Goal: Entertainment & Leisure: Consume media (video, audio)

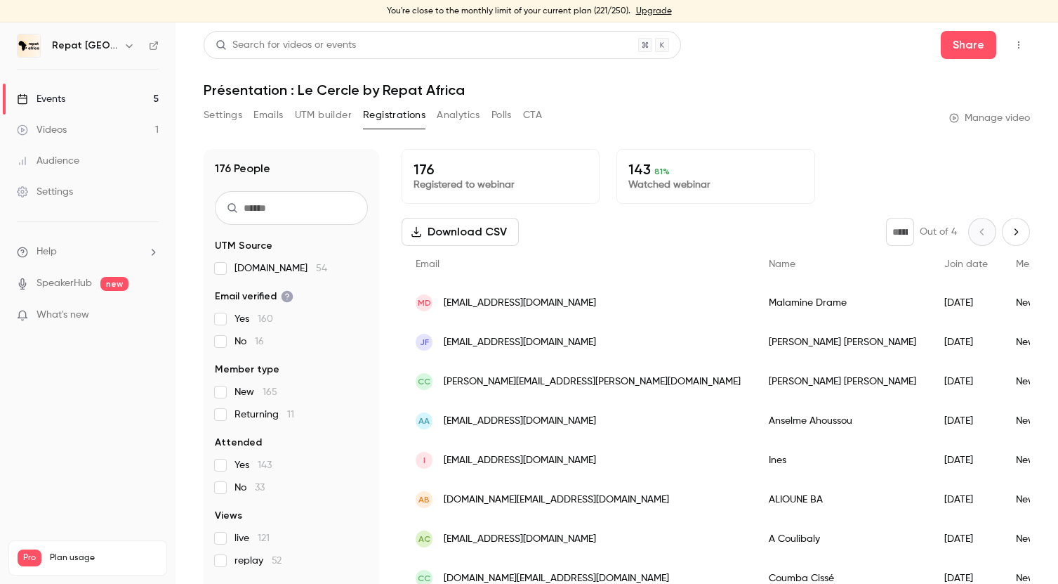
click at [77, 88] on link "Events 5" at bounding box center [88, 99] width 176 height 31
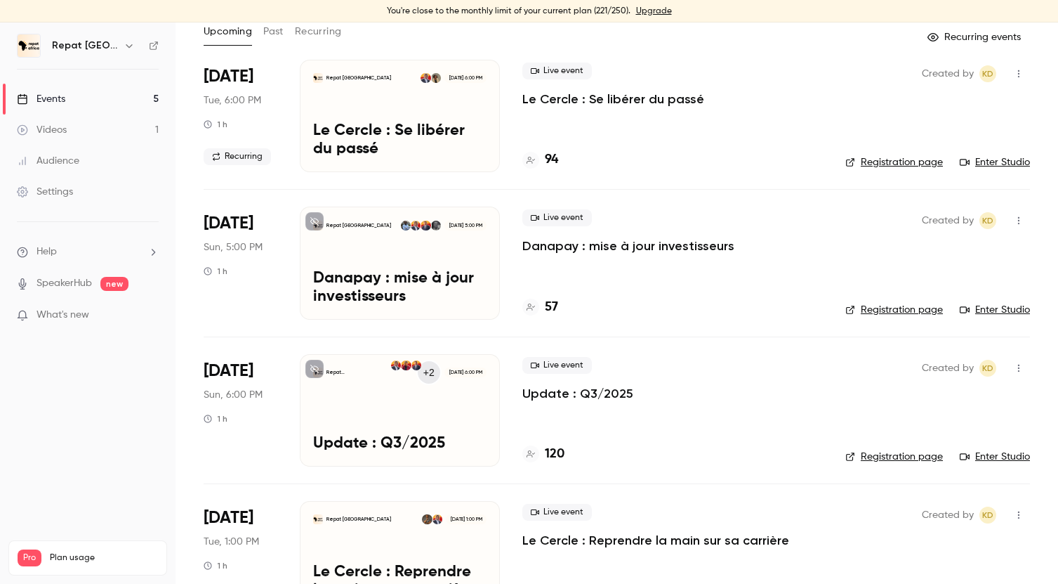
scroll to position [139, 0]
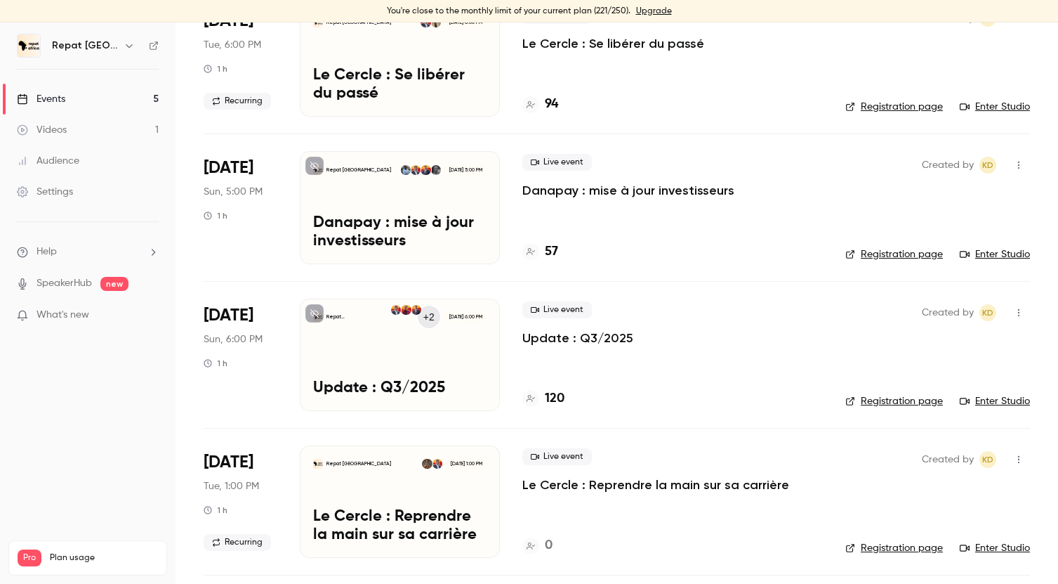
click at [557, 397] on h4 "120" at bounding box center [555, 398] width 20 height 19
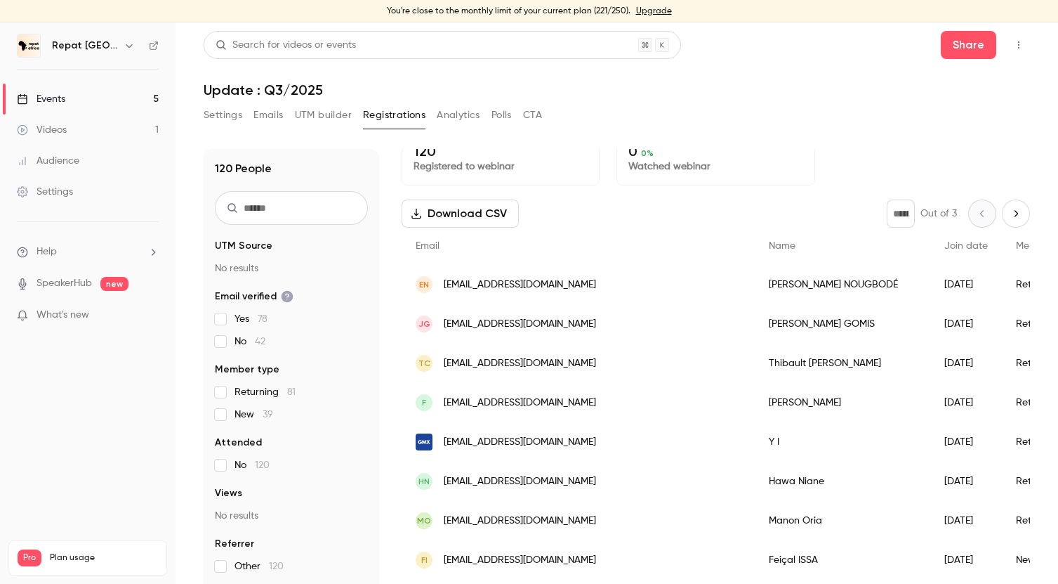
scroll to position [20, 0]
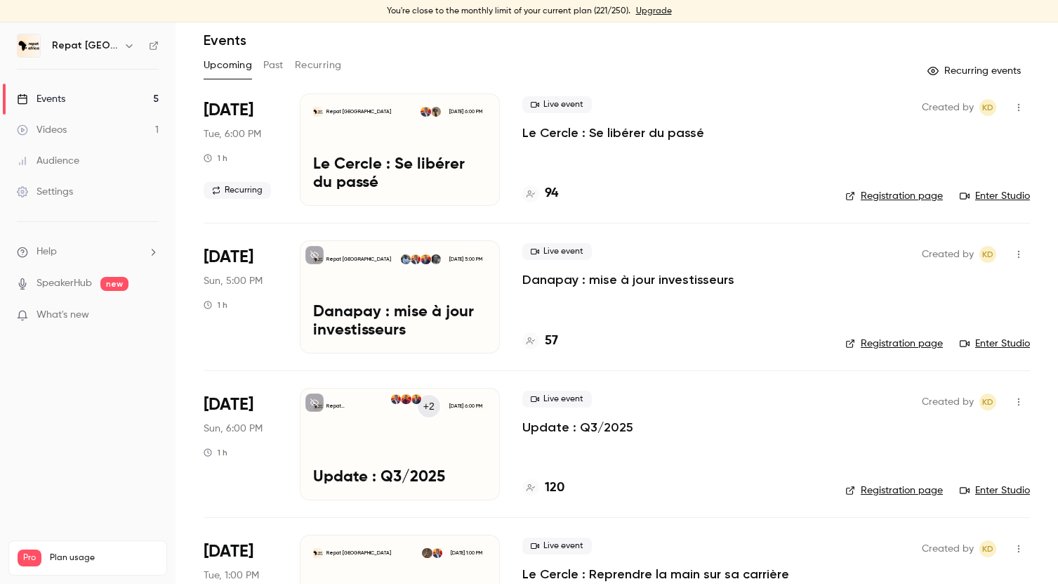
scroll to position [63, 0]
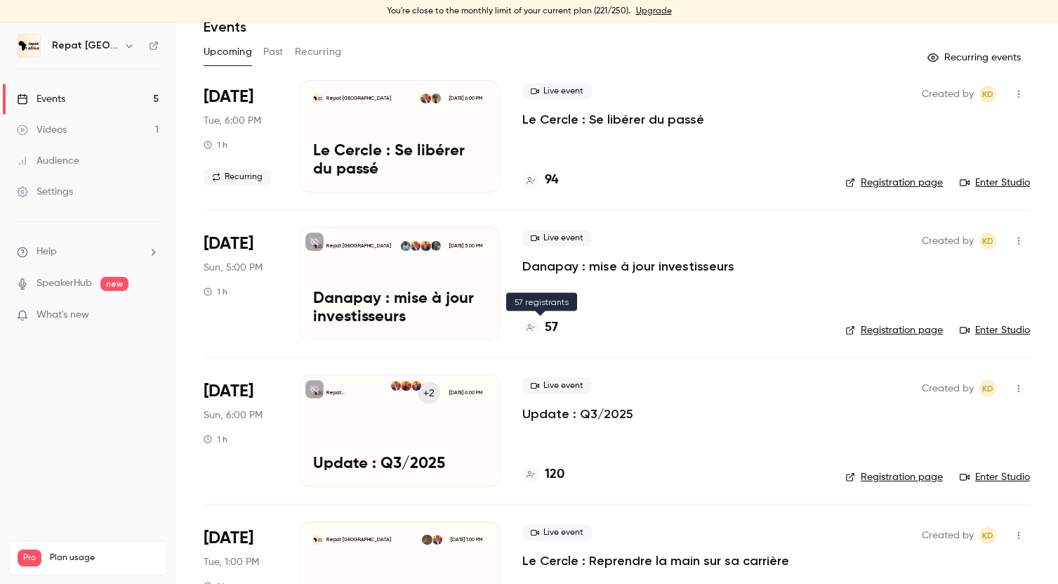
click at [557, 330] on h4 "57" at bounding box center [551, 327] width 13 height 19
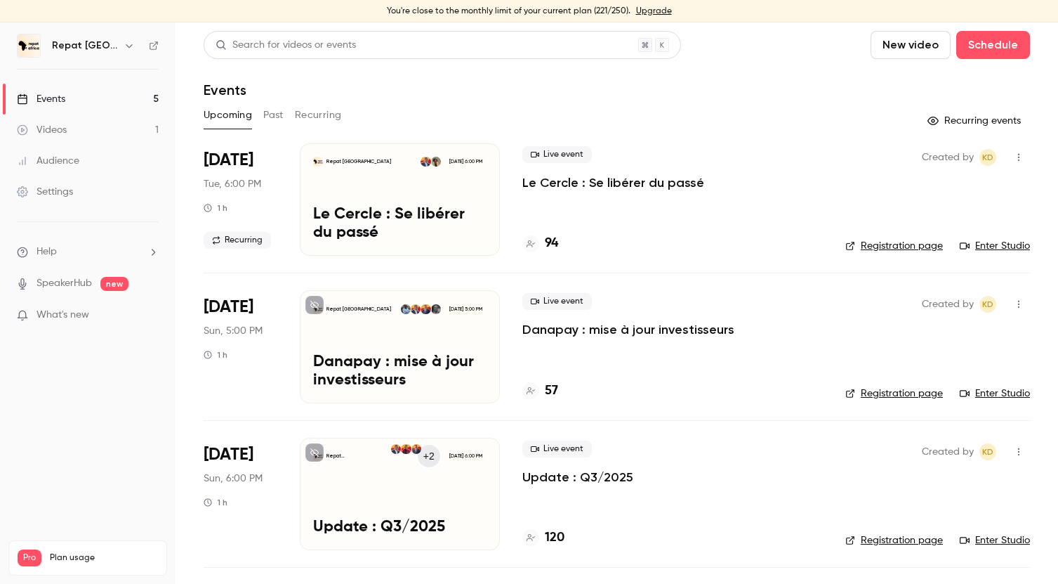
scroll to position [93, 0]
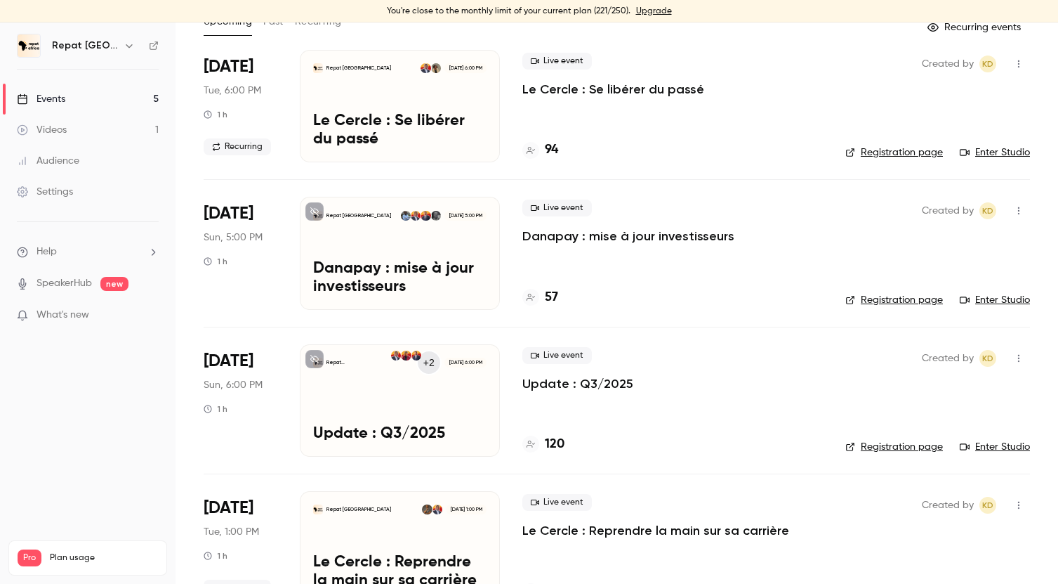
click at [560, 440] on h4 "120" at bounding box center [555, 444] width 20 height 19
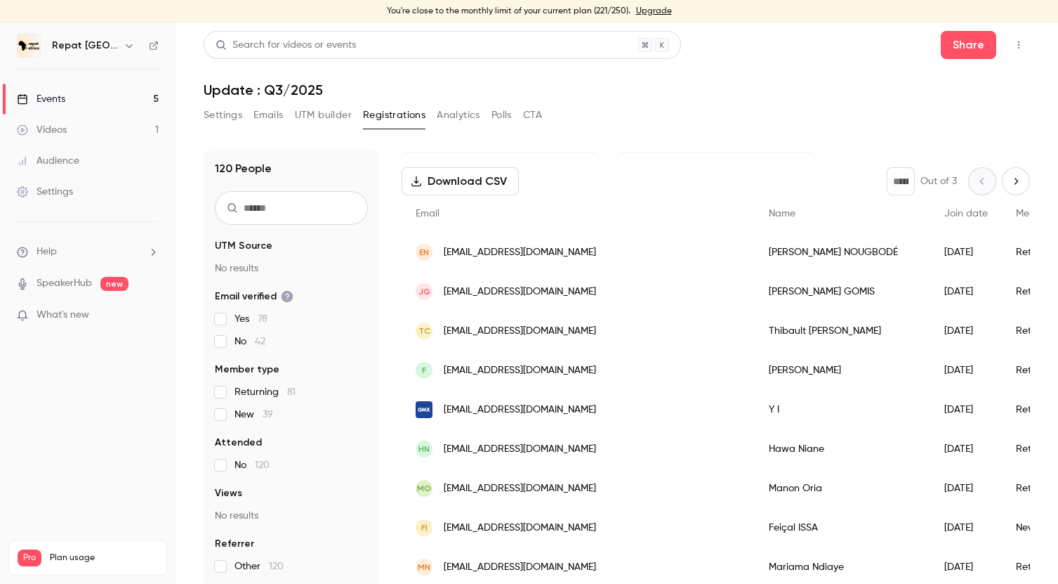
scroll to position [80, 0]
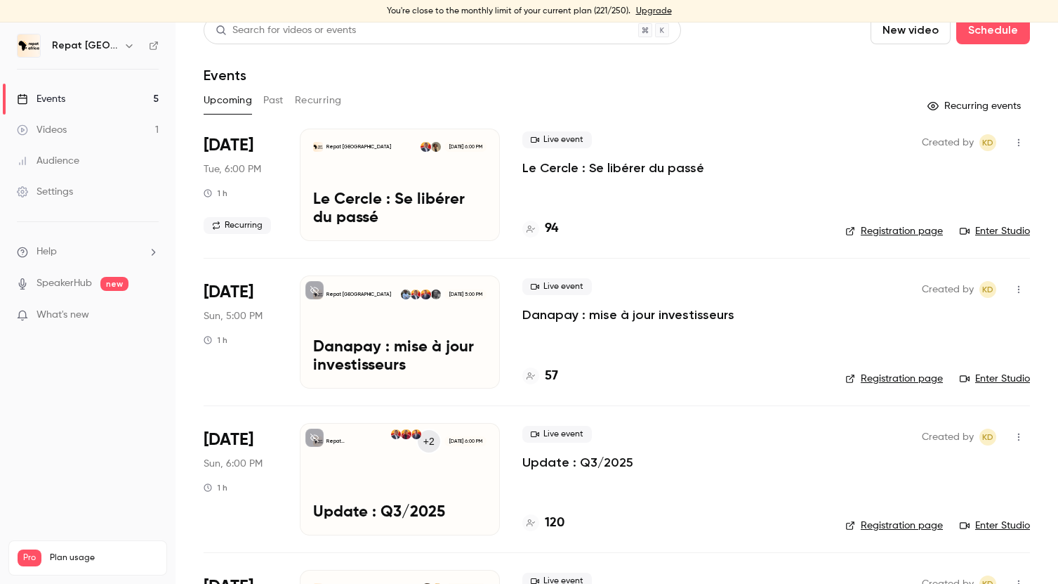
scroll to position [72, 0]
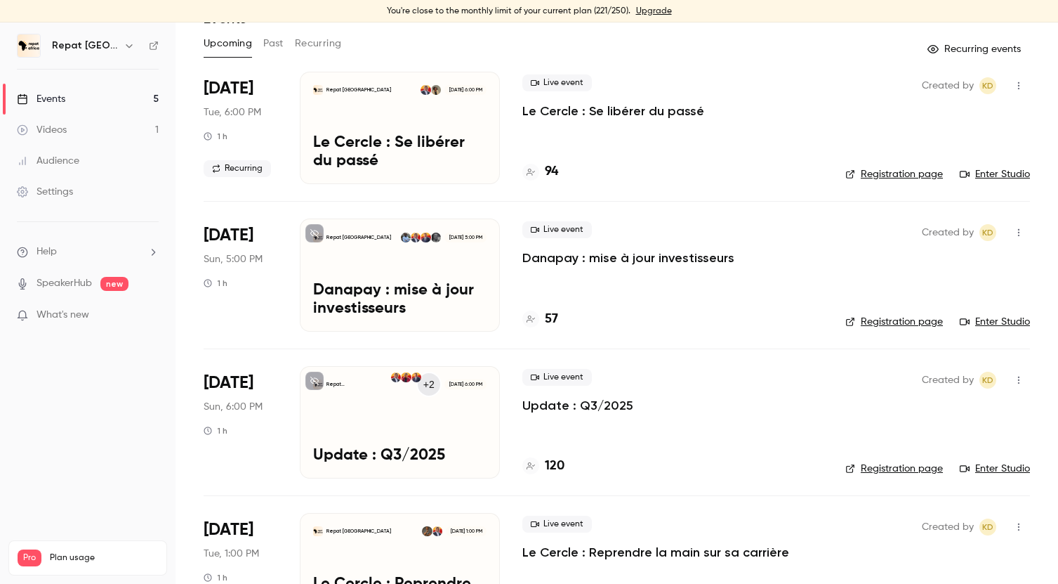
click at [553, 466] on h4 "120" at bounding box center [555, 465] width 20 height 19
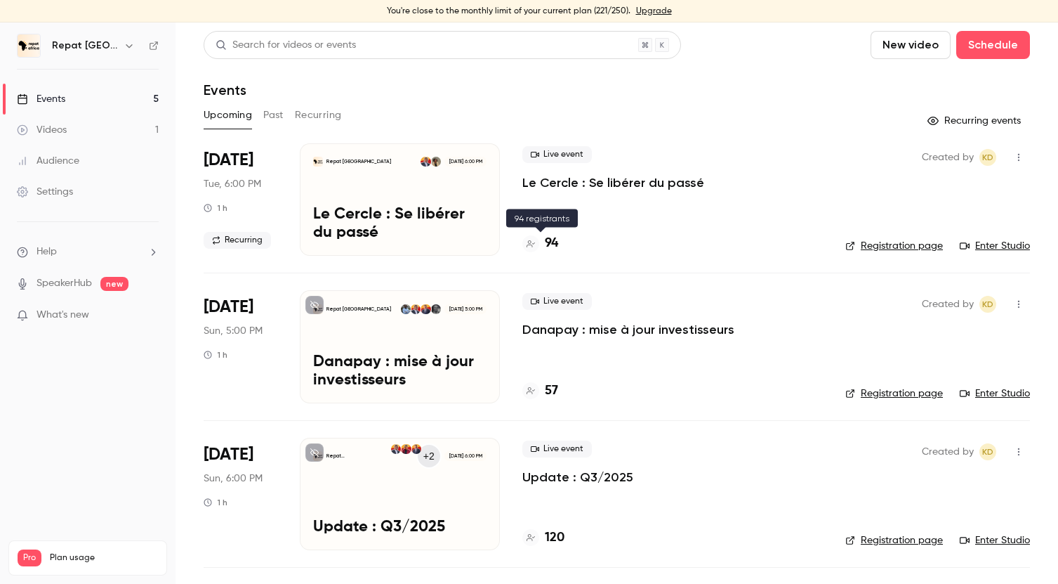
click at [552, 243] on h4 "94" at bounding box center [551, 243] width 13 height 19
click at [279, 117] on button "Past" at bounding box center [273, 115] width 20 height 22
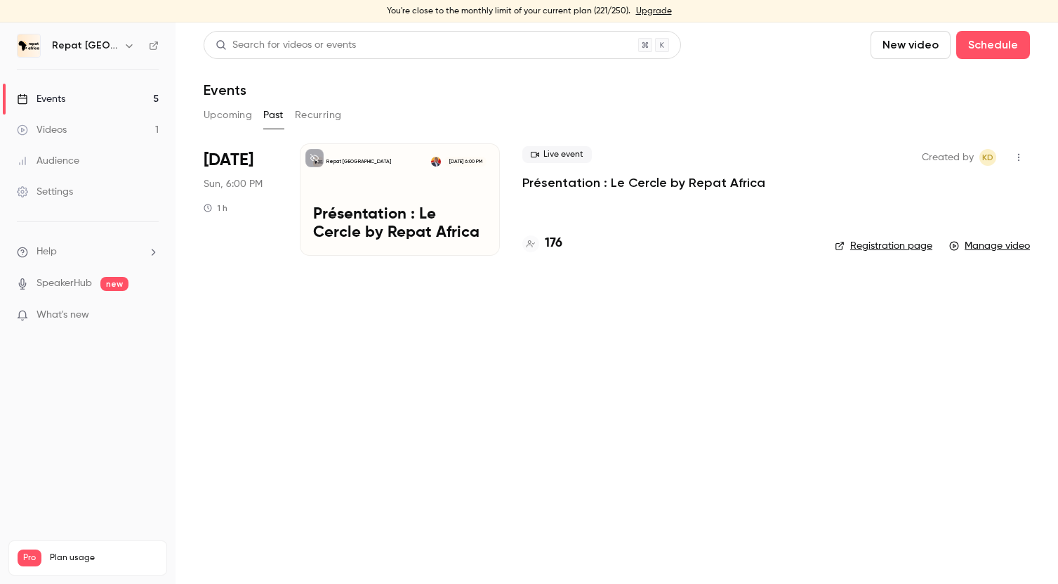
click at [321, 117] on button "Recurring" at bounding box center [318, 115] width 47 height 22
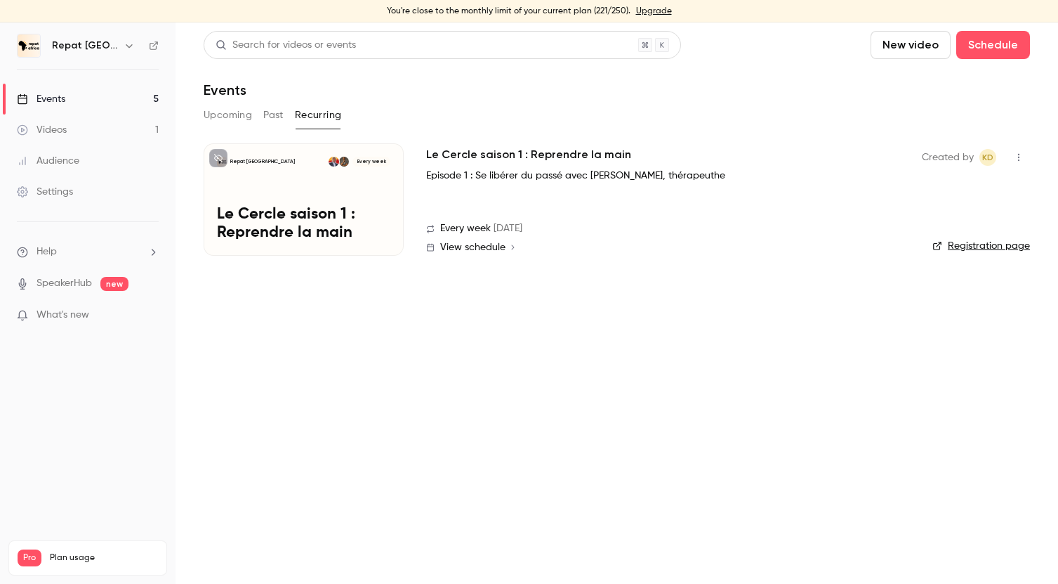
click at [277, 114] on button "Past" at bounding box center [273, 115] width 20 height 22
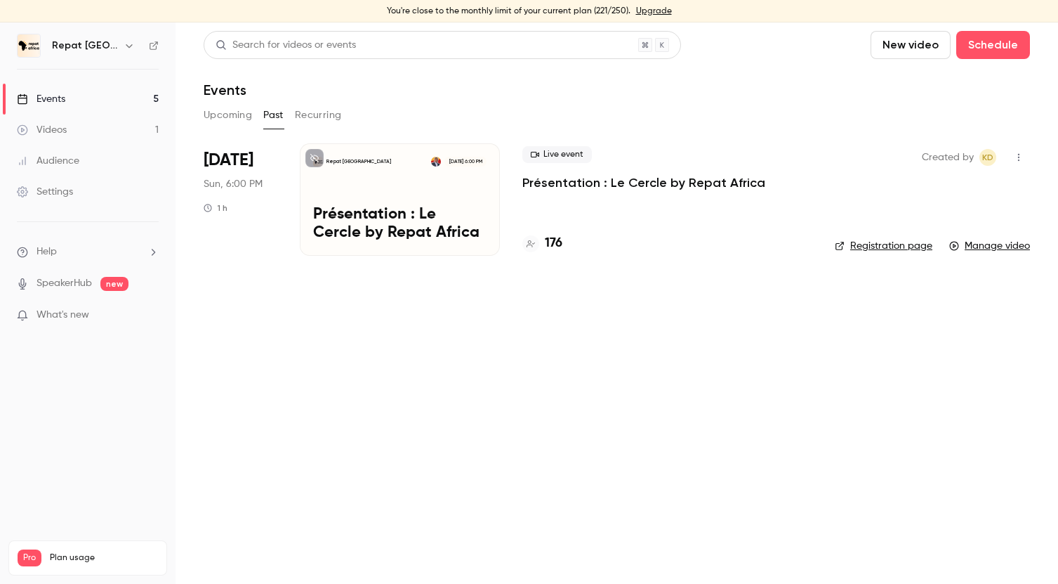
click at [230, 117] on button "Upcoming" at bounding box center [228, 115] width 48 height 22
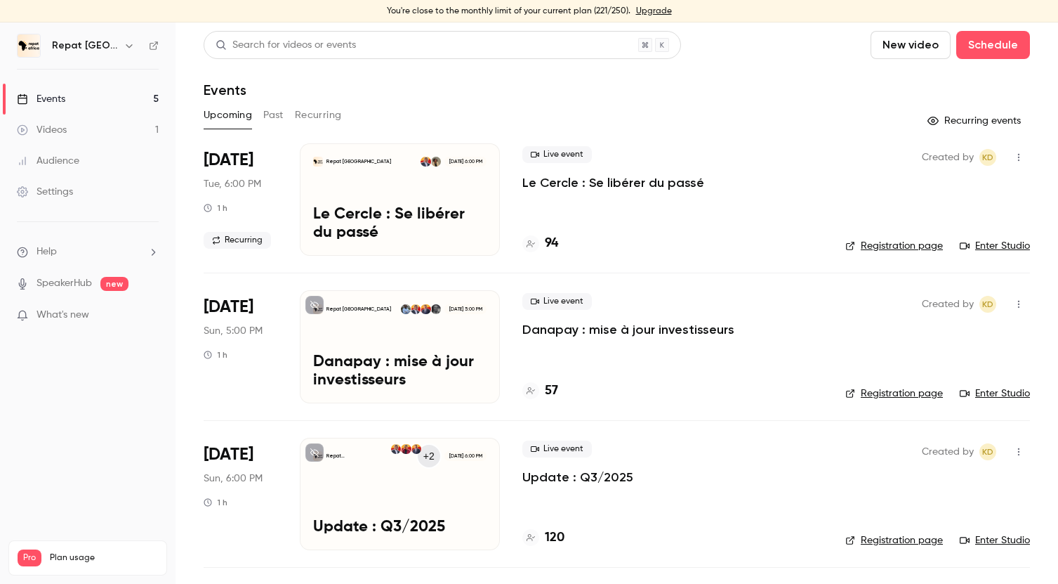
click at [272, 114] on button "Past" at bounding box center [273, 115] width 20 height 22
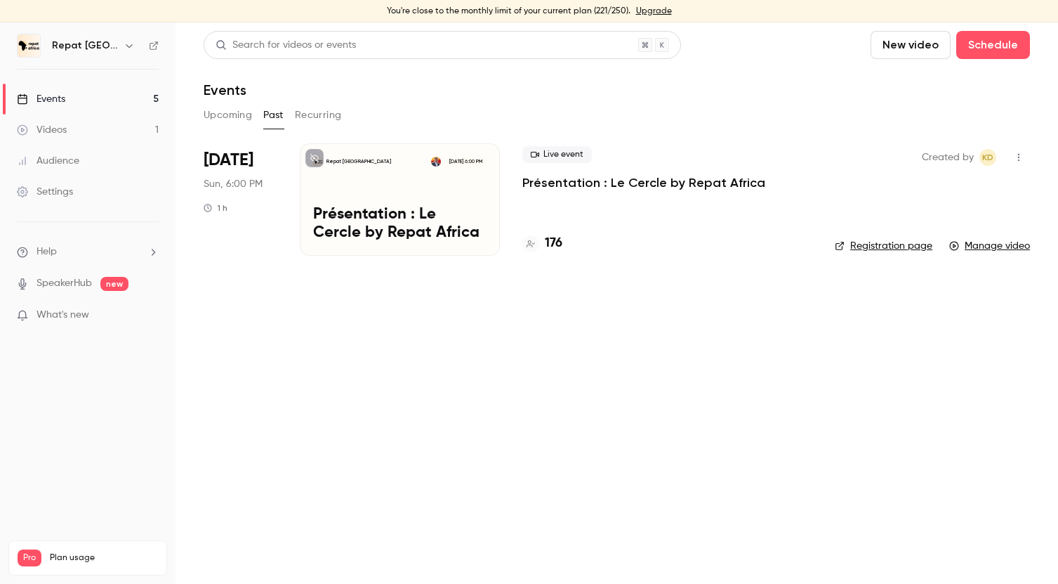
click at [215, 111] on button "Upcoming" at bounding box center [228, 115] width 48 height 22
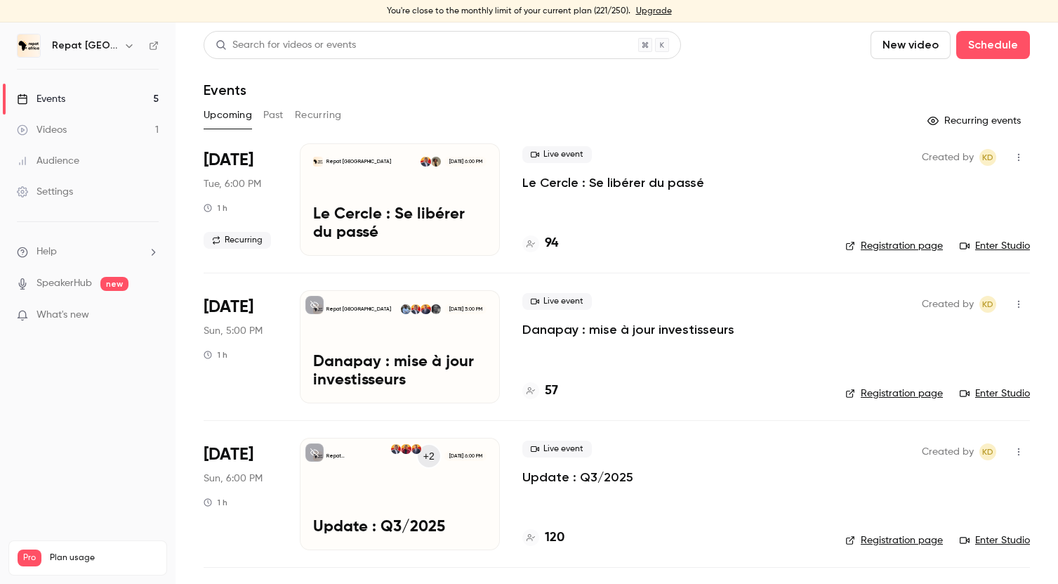
click at [277, 117] on button "Past" at bounding box center [273, 115] width 20 height 22
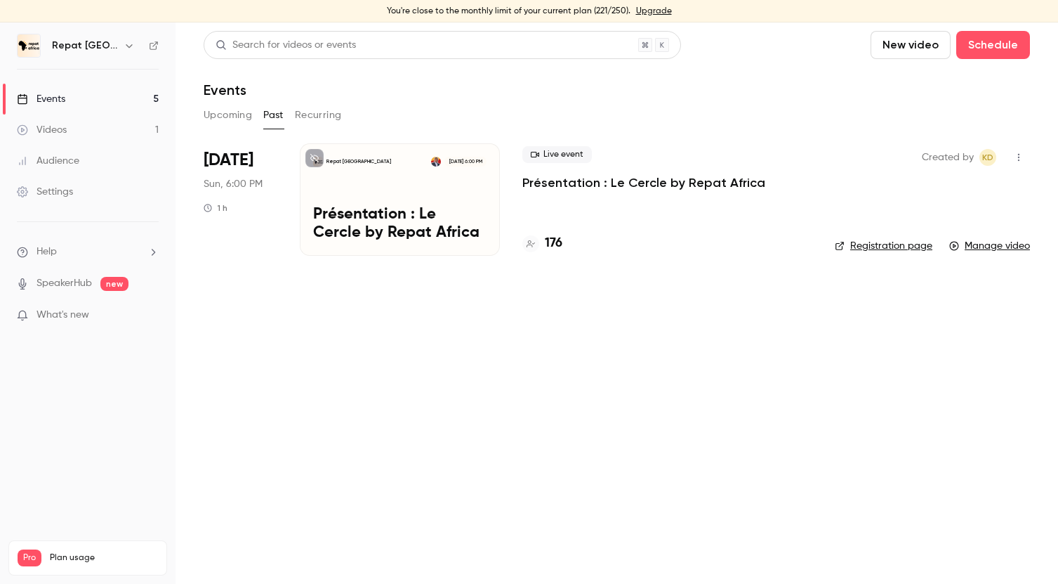
click at [232, 119] on button "Upcoming" at bounding box center [228, 115] width 48 height 22
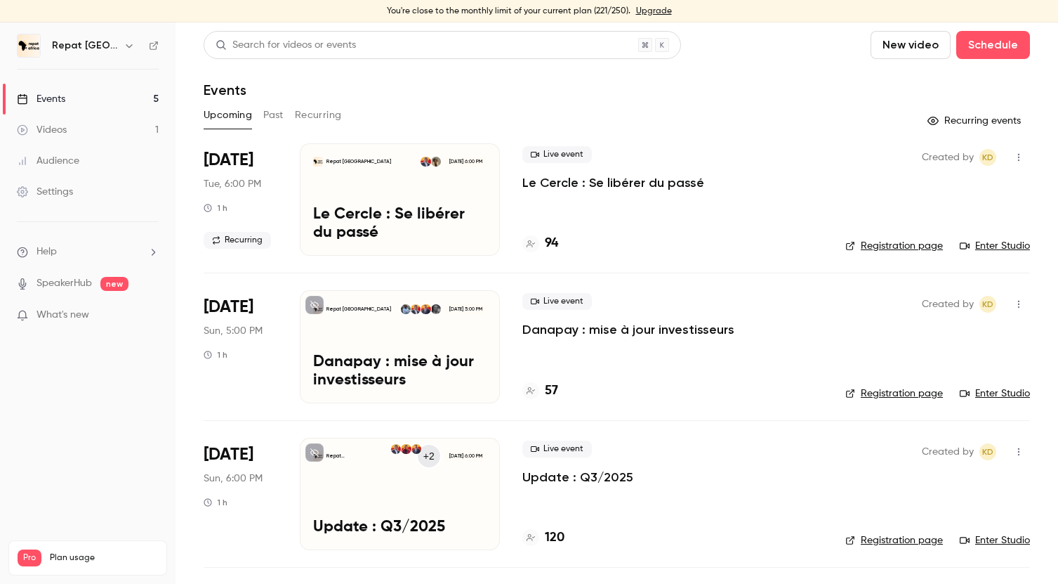
click at [279, 118] on button "Past" at bounding box center [273, 115] width 20 height 22
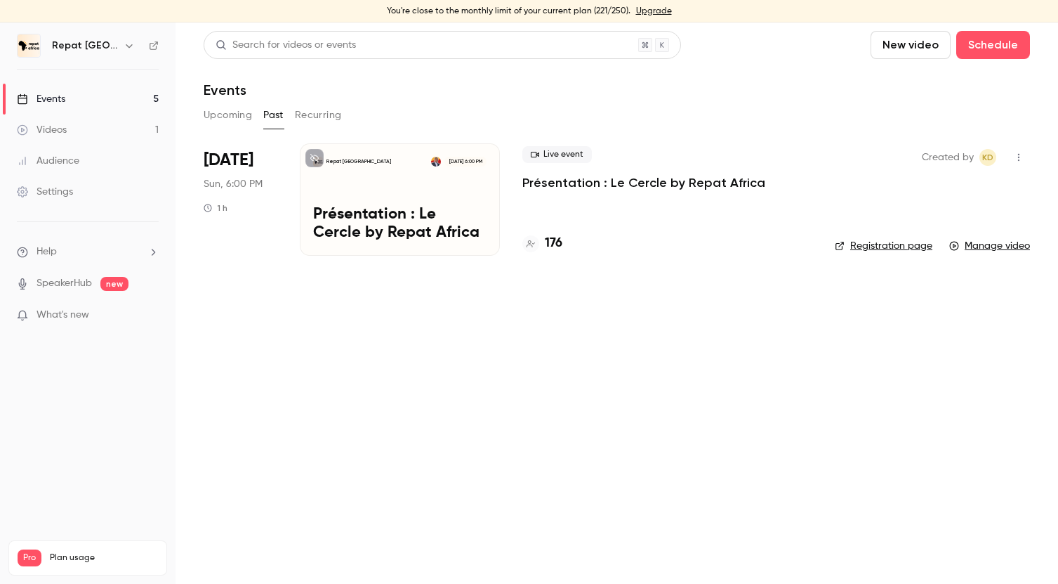
click at [233, 118] on button "Upcoming" at bounding box center [228, 115] width 48 height 22
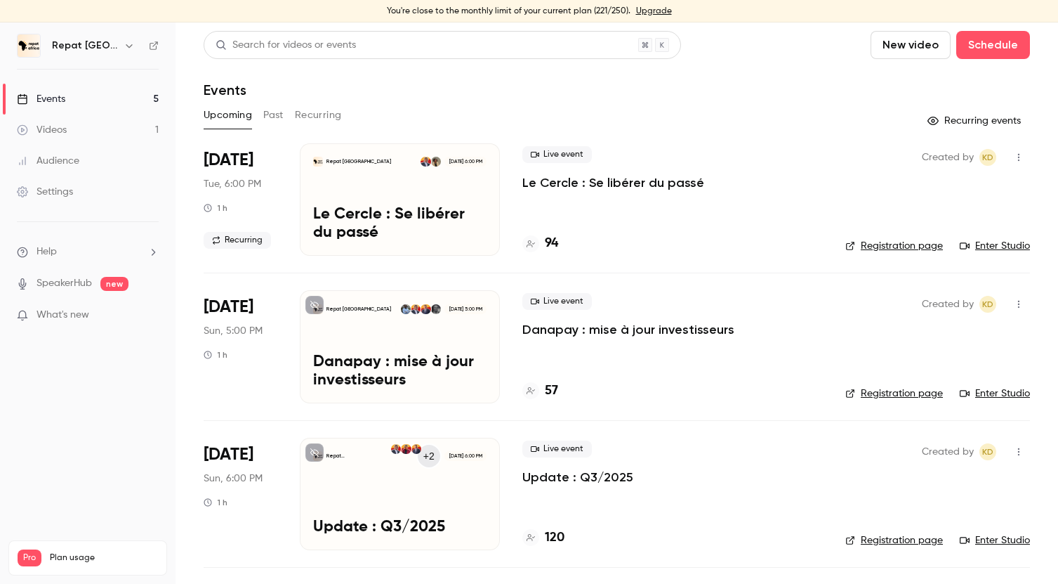
click at [77, 158] on div "Audience" at bounding box center [48, 161] width 62 height 14
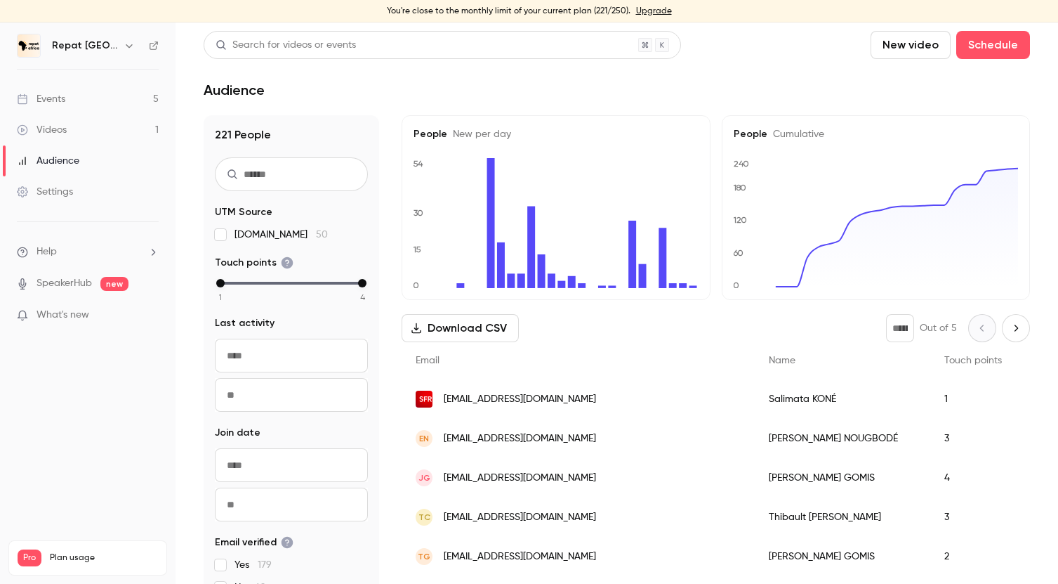
scroll to position [22, 0]
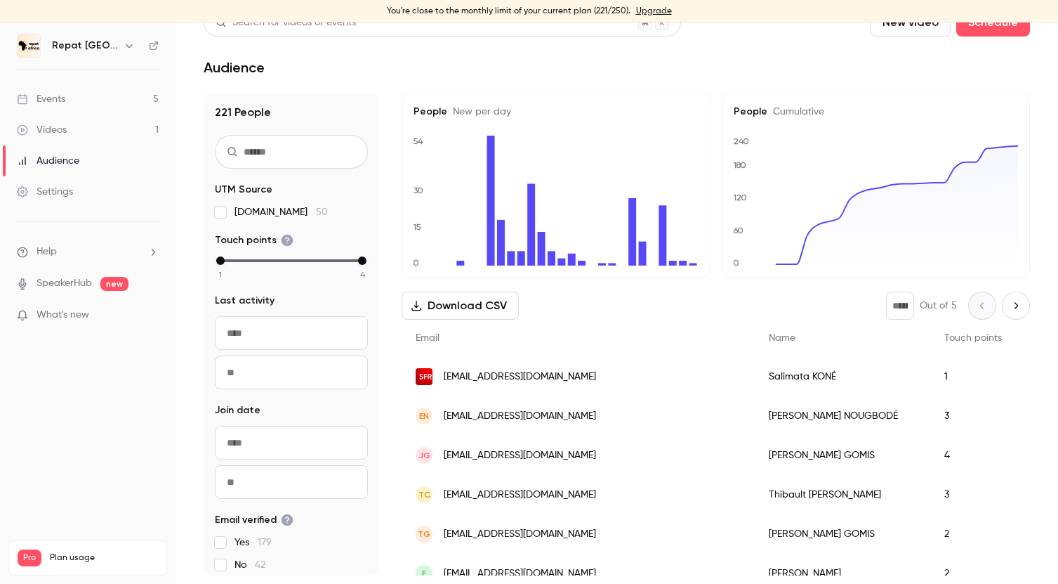
click at [62, 133] on div "Videos" at bounding box center [42, 130] width 50 height 14
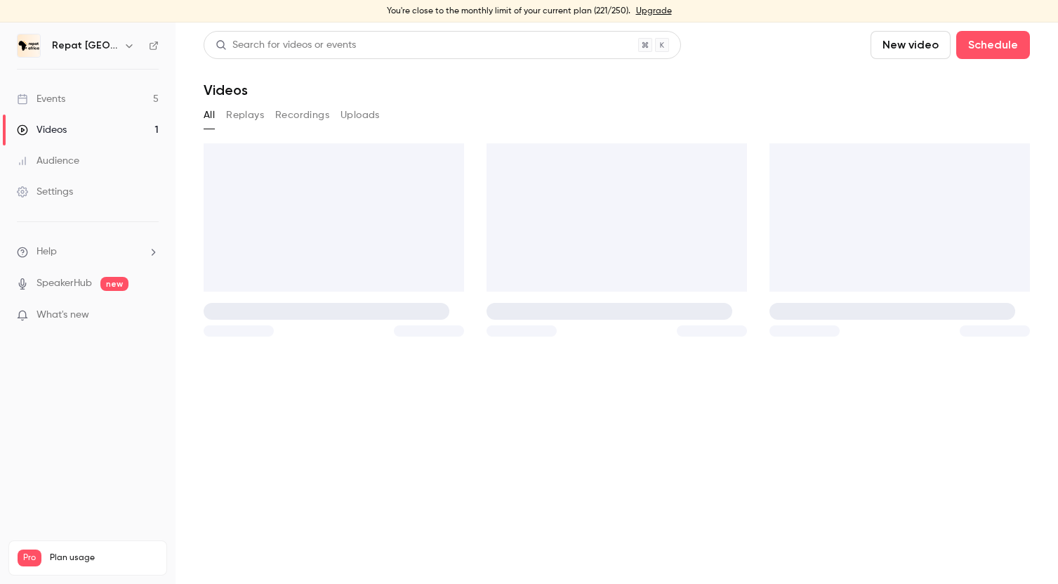
click at [74, 91] on link "Events 5" at bounding box center [88, 99] width 176 height 31
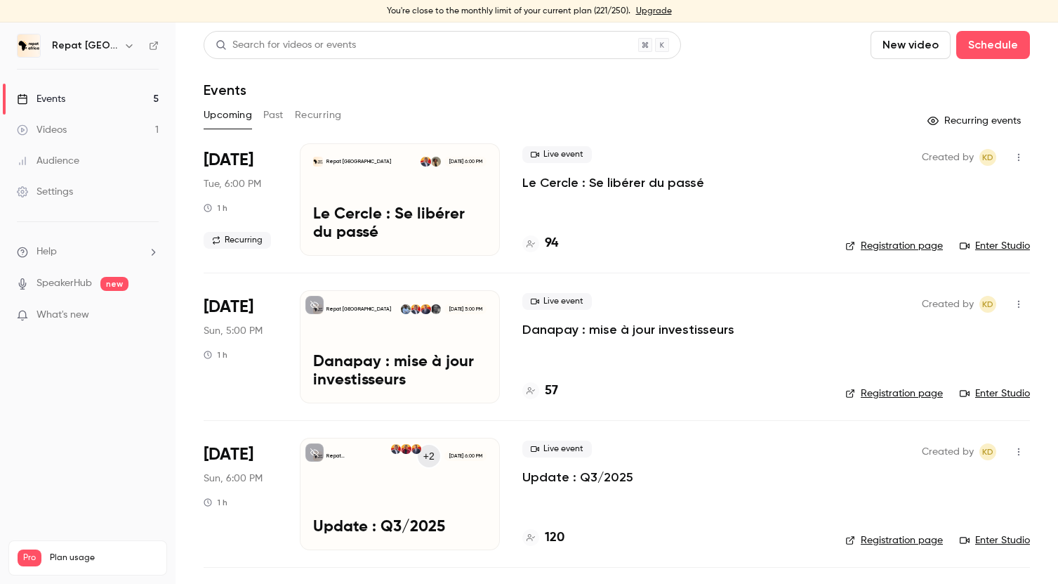
scroll to position [44, 0]
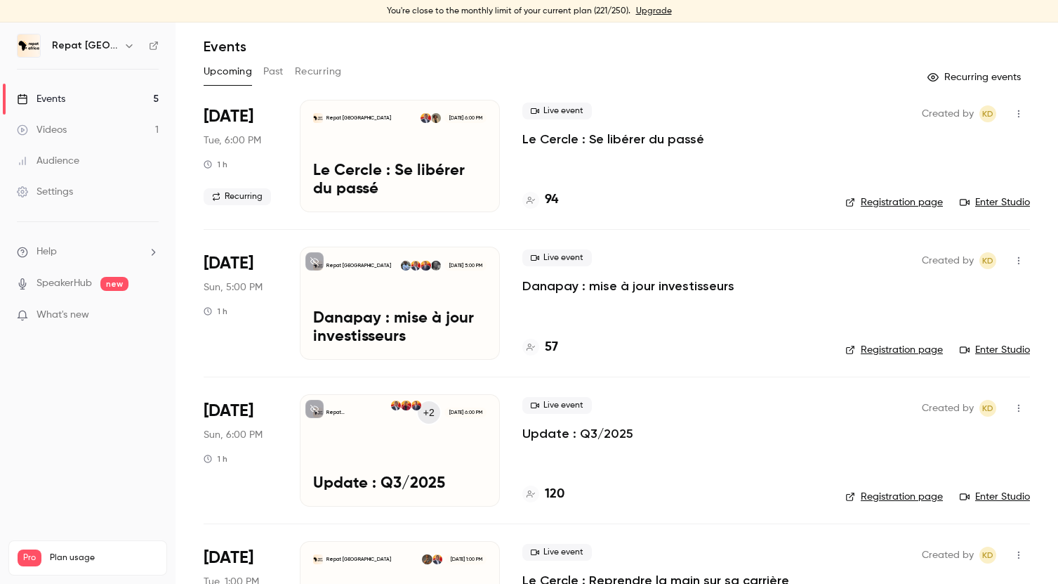
click at [553, 343] on h4 "57" at bounding box center [551, 347] width 13 height 19
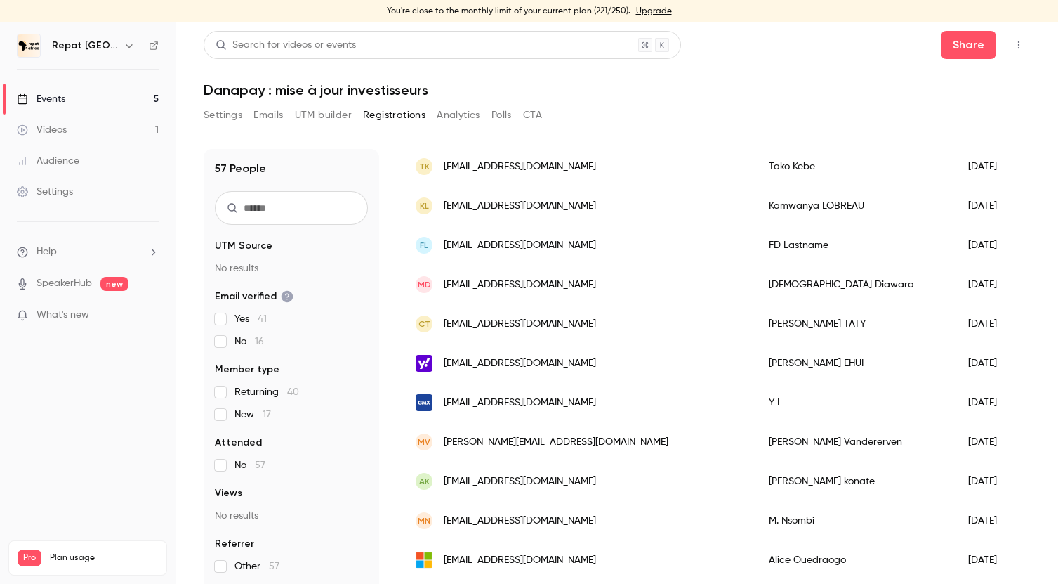
scroll to position [1159, 0]
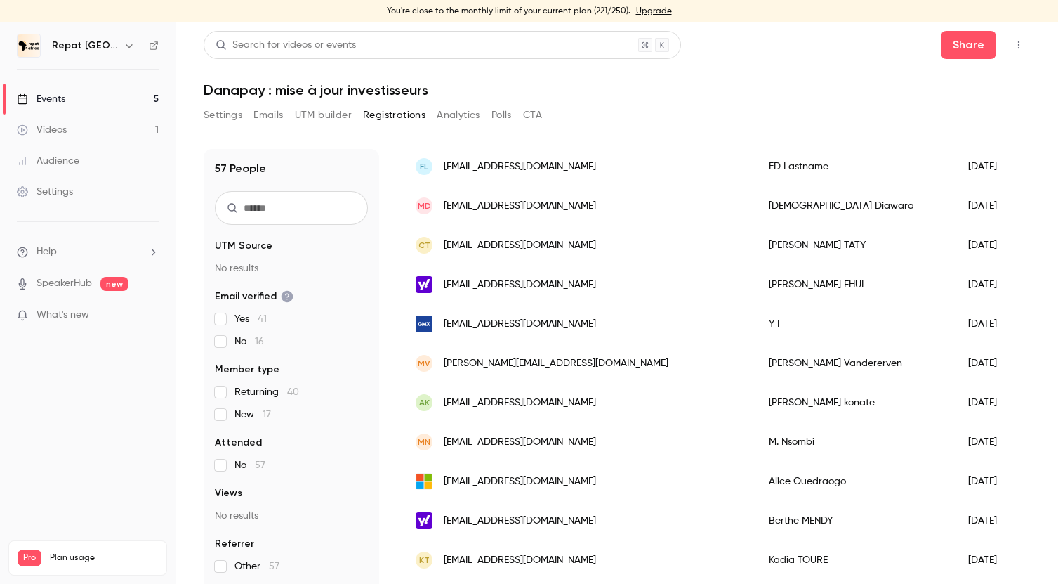
click at [84, 91] on link "Events 5" at bounding box center [88, 99] width 176 height 31
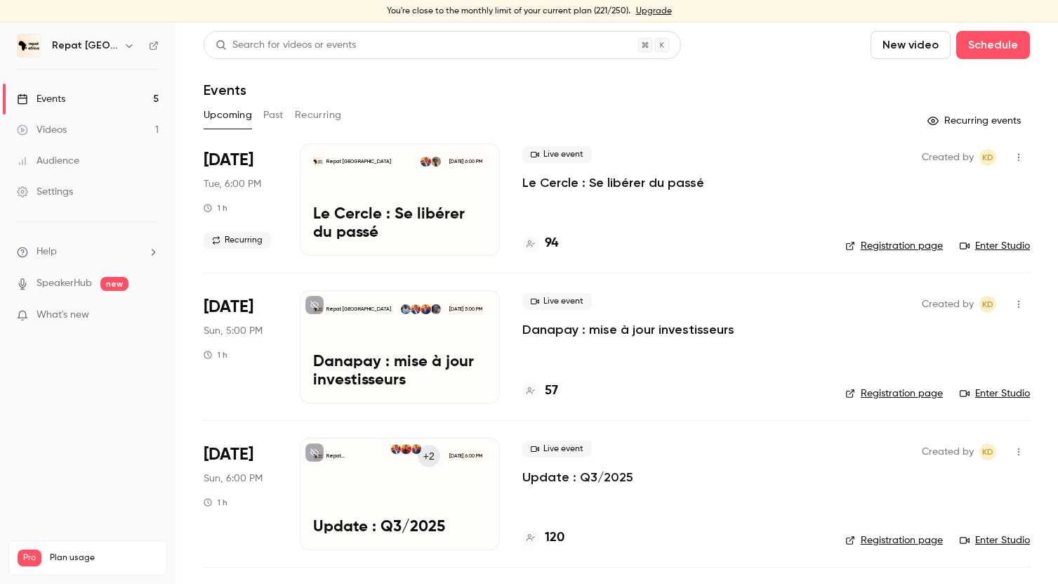
click at [274, 113] on button "Past" at bounding box center [273, 115] width 20 height 22
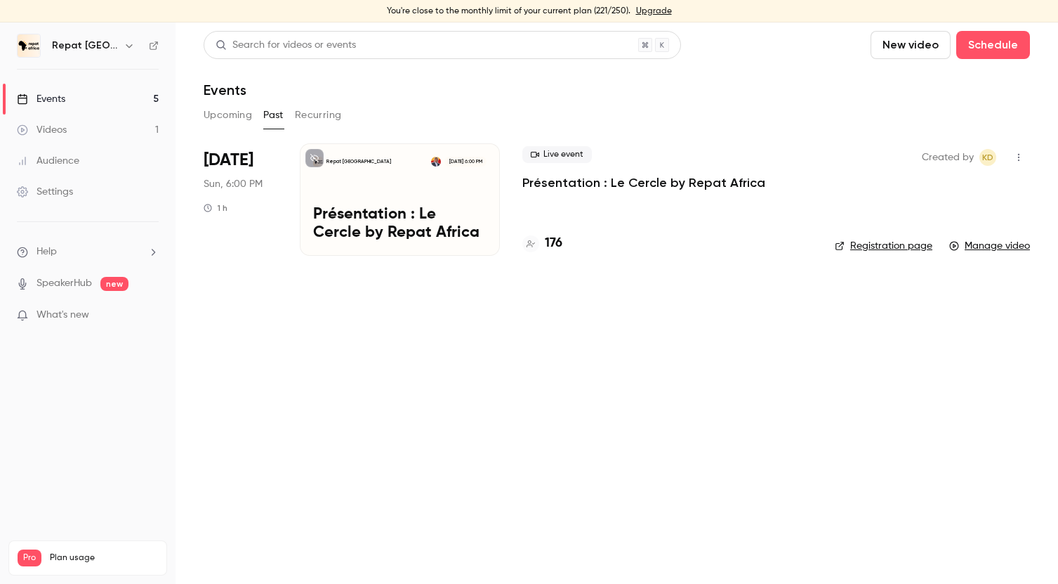
click at [239, 114] on button "Upcoming" at bounding box center [228, 115] width 48 height 22
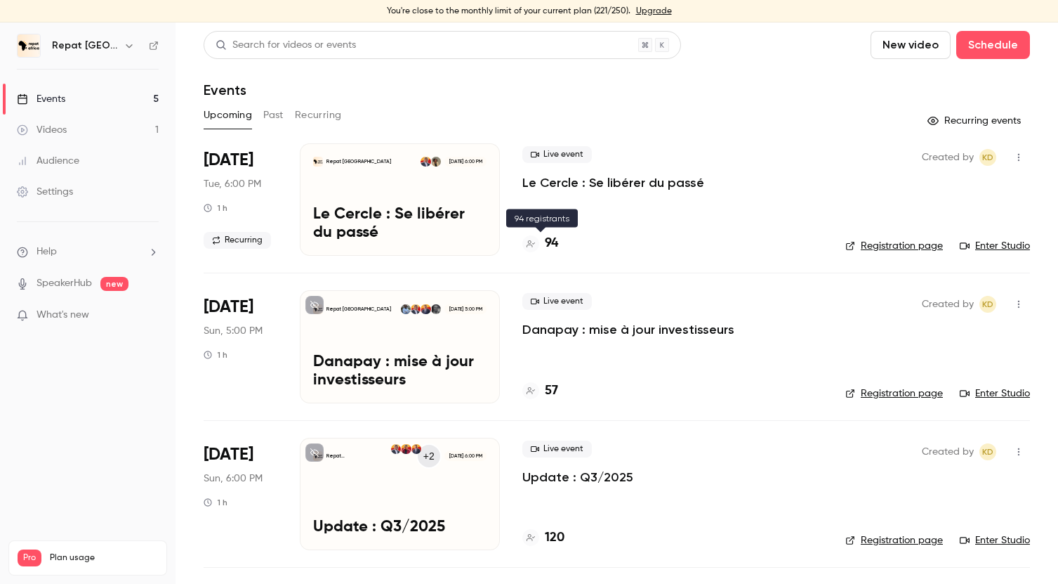
click at [550, 242] on h4 "94" at bounding box center [551, 243] width 13 height 19
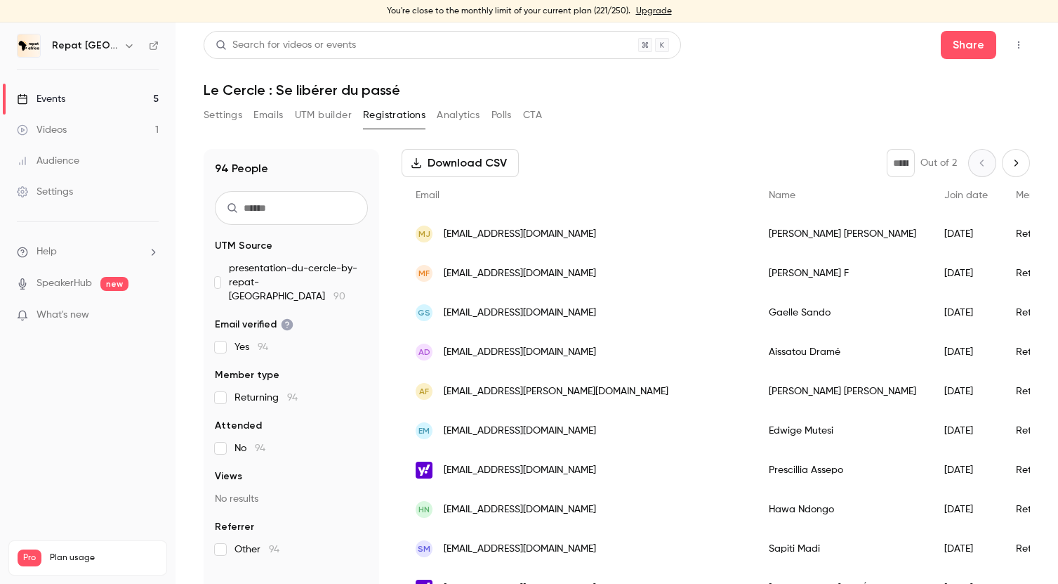
scroll to position [70, 0]
click at [228, 120] on button "Settings" at bounding box center [223, 115] width 39 height 22
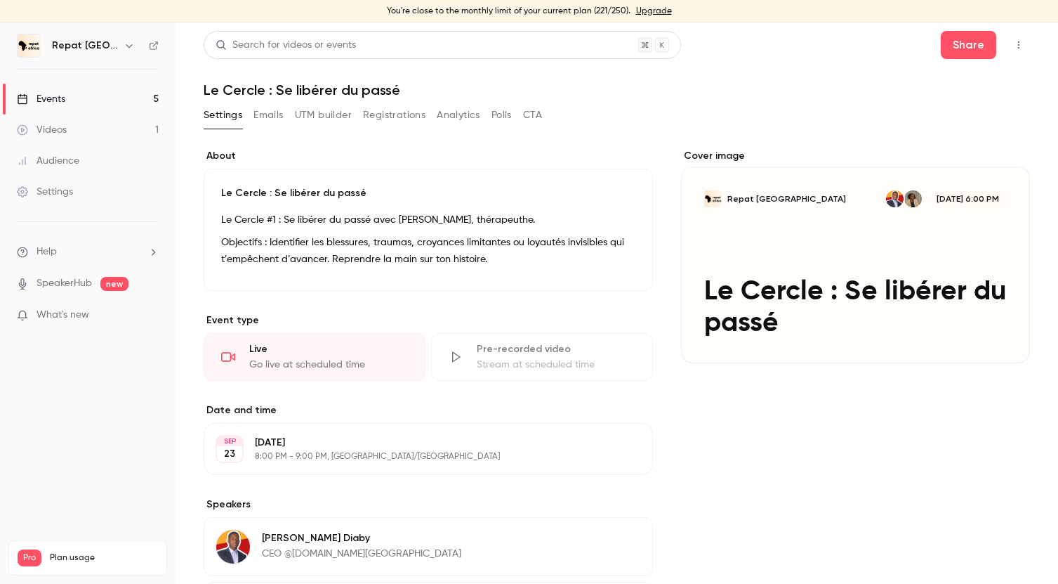
click at [900, 231] on div "Cover image" at bounding box center [855, 256] width 349 height 214
click at [0, 0] on input "Repat [GEOGRAPHIC_DATA] [DATE] 6:00 PM Le Cercle : Se libérer du passé" at bounding box center [0, 0] width 0 height 0
click at [99, 137] on link "Videos 1" at bounding box center [88, 129] width 176 height 31
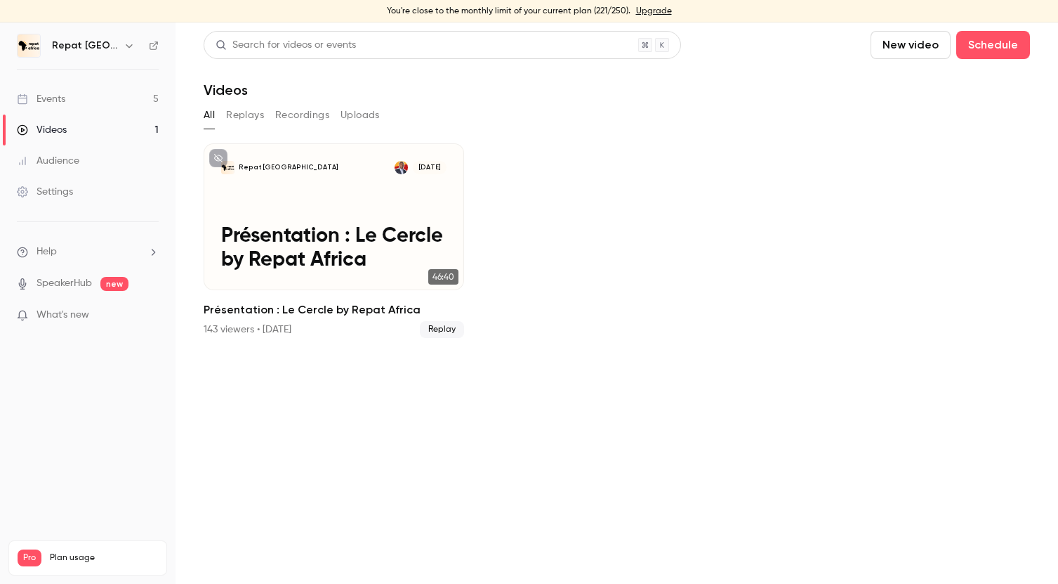
click at [248, 112] on button "Replays" at bounding box center [245, 115] width 38 height 22
click at [354, 115] on button "Uploads" at bounding box center [360, 115] width 39 height 22
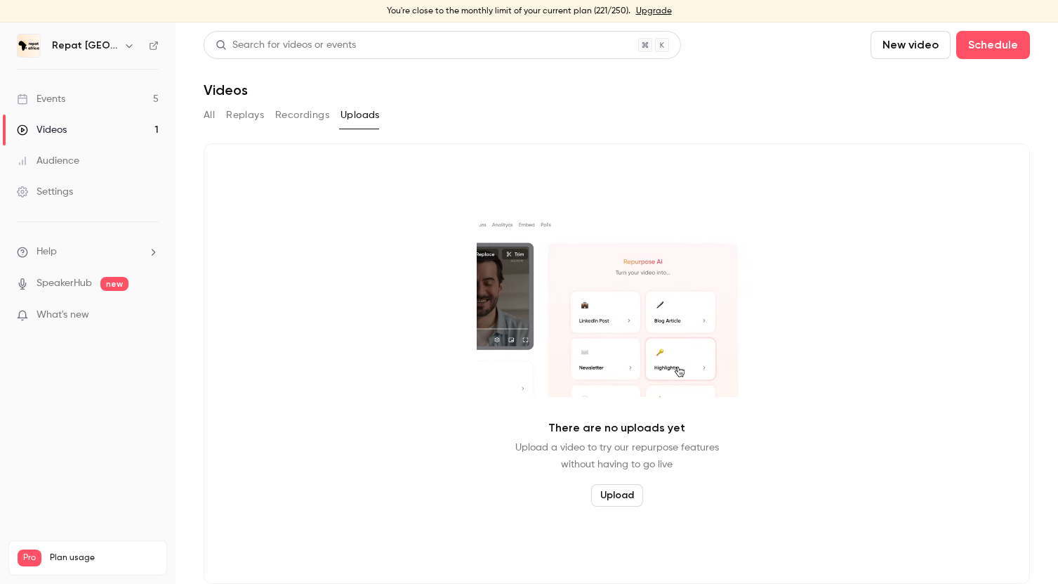
click at [211, 114] on button "All" at bounding box center [209, 115] width 11 height 22
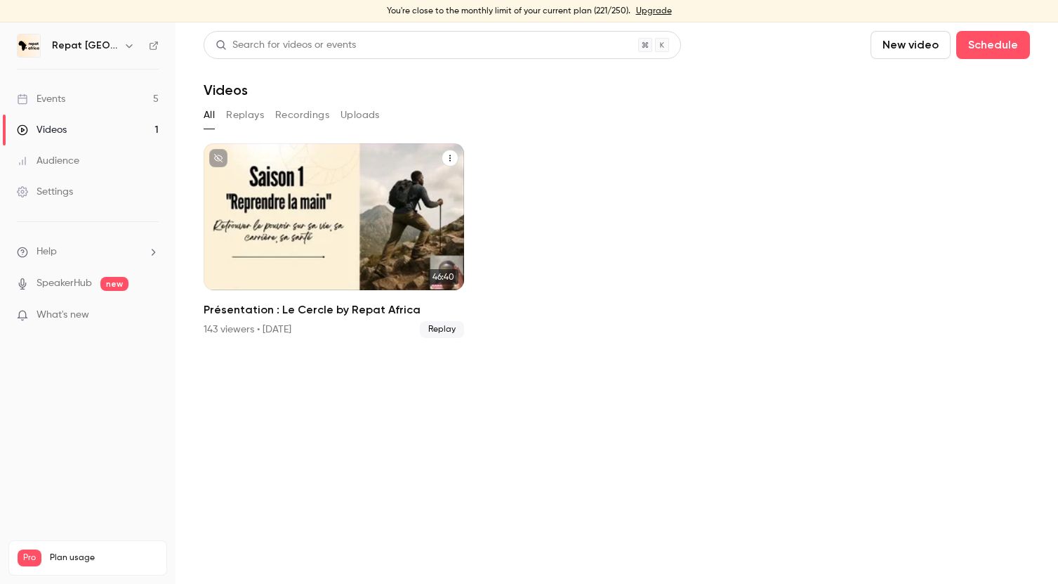
click at [312, 192] on div "Repat [GEOGRAPHIC_DATA] [DATE] Présentation : Le Cercle by Repat [GEOGRAPHIC_DA…" at bounding box center [334, 216] width 261 height 147
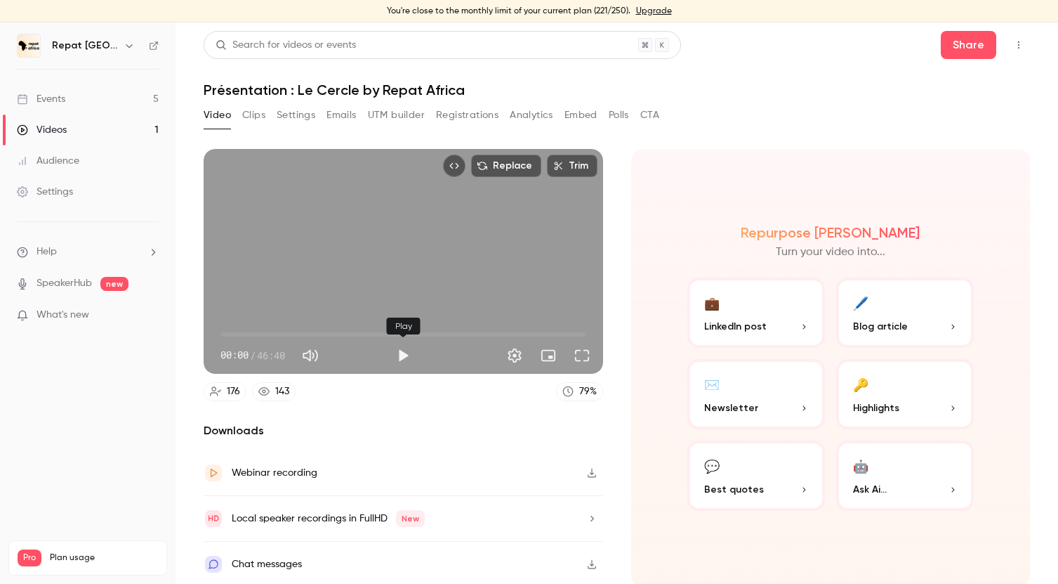
click at [402, 355] on button "Play" at bounding box center [403, 355] width 28 height 28
click at [584, 355] on button "Full screen" at bounding box center [582, 355] width 28 height 28
click at [411, 241] on div "Replace Trim 00:08 00:08 / 46:40 HD" at bounding box center [404, 261] width 400 height 225
click at [468, 246] on div "Replace Trim 00:08 00:08 / 46:40 HD" at bounding box center [404, 261] width 400 height 225
click at [583, 355] on button "Full screen" at bounding box center [582, 355] width 28 height 28
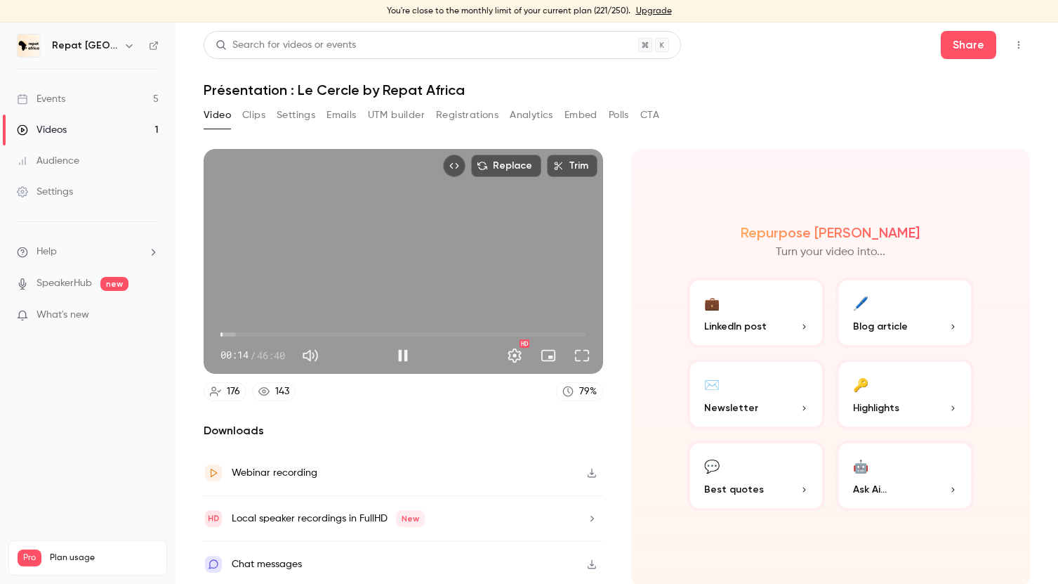
click at [579, 357] on button "Full screen" at bounding box center [582, 355] width 28 height 28
click at [415, 279] on div "Replace Trim 00:32 00:32 / 46:40 HD" at bounding box center [404, 261] width 400 height 225
type input "****"
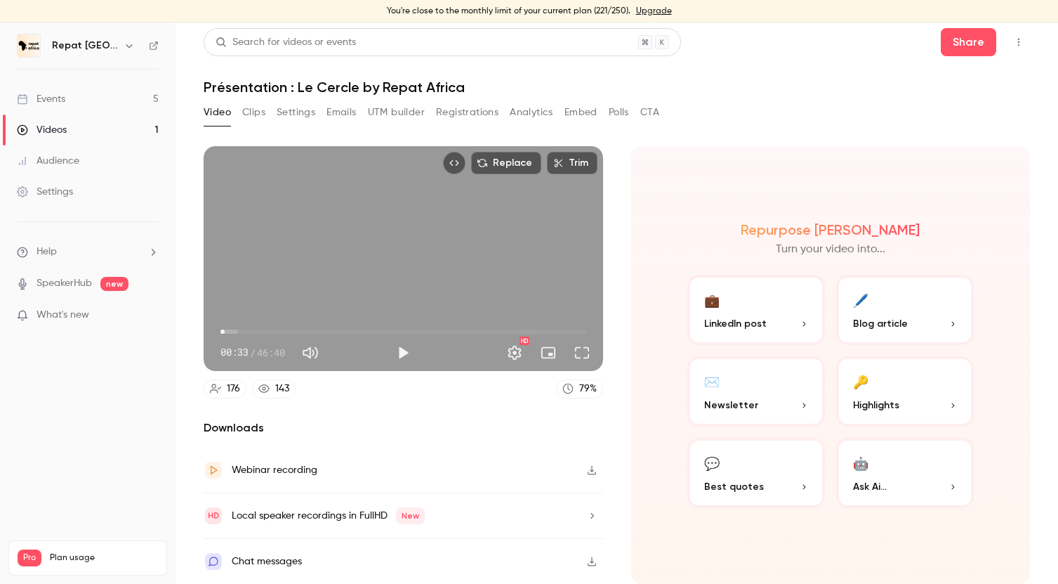
click at [103, 90] on link "Events 5" at bounding box center [88, 99] width 176 height 31
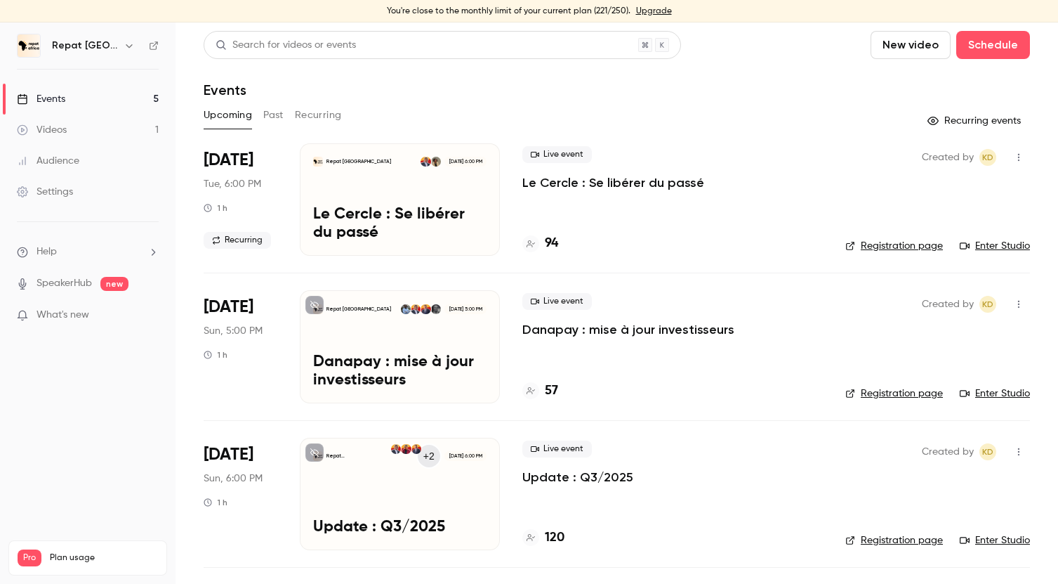
click at [553, 388] on h4 "57" at bounding box center [551, 390] width 13 height 19
click at [555, 246] on h4 "94" at bounding box center [551, 243] width 13 height 19
click at [76, 124] on link "Videos 1" at bounding box center [88, 129] width 176 height 31
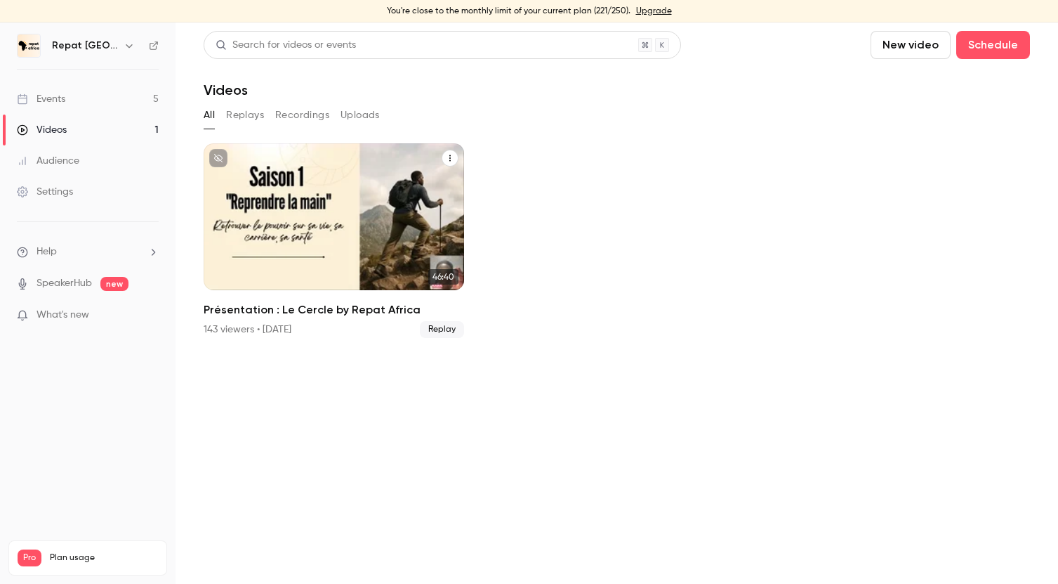
click at [324, 189] on div "Repat [GEOGRAPHIC_DATA] [DATE] Présentation : Le Cercle by Repat [GEOGRAPHIC_DA…" at bounding box center [334, 216] width 261 height 147
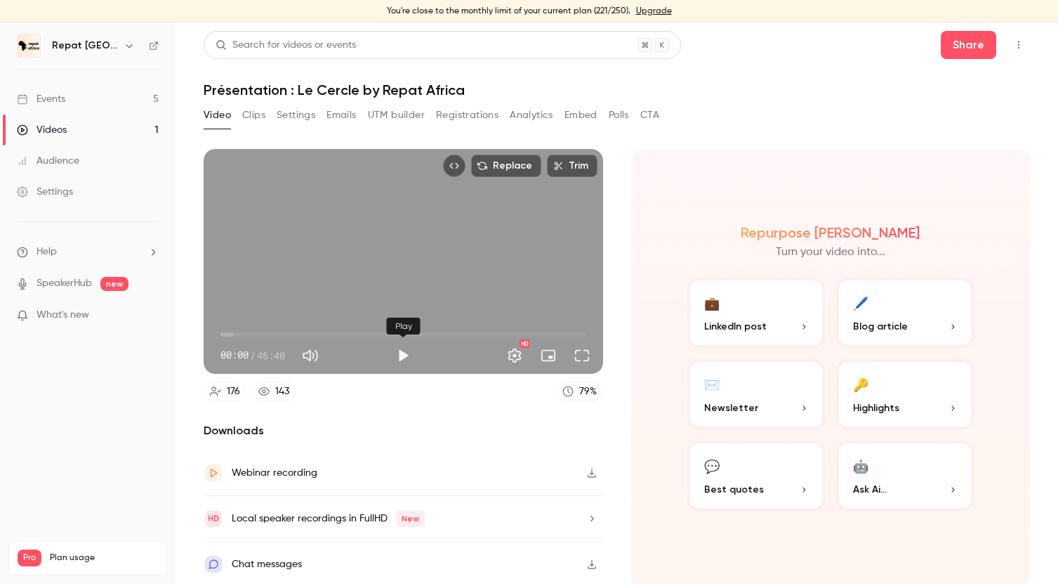
click at [400, 355] on button "Play" at bounding box center [403, 355] width 28 height 28
click at [325, 338] on span "00:00" at bounding box center [403, 334] width 366 height 22
click at [405, 352] on button "Pause" at bounding box center [403, 355] width 28 height 28
click at [294, 337] on span "13:24" at bounding box center [403, 334] width 366 height 22
click at [284, 335] on span "08:09" at bounding box center [403, 334] width 366 height 22
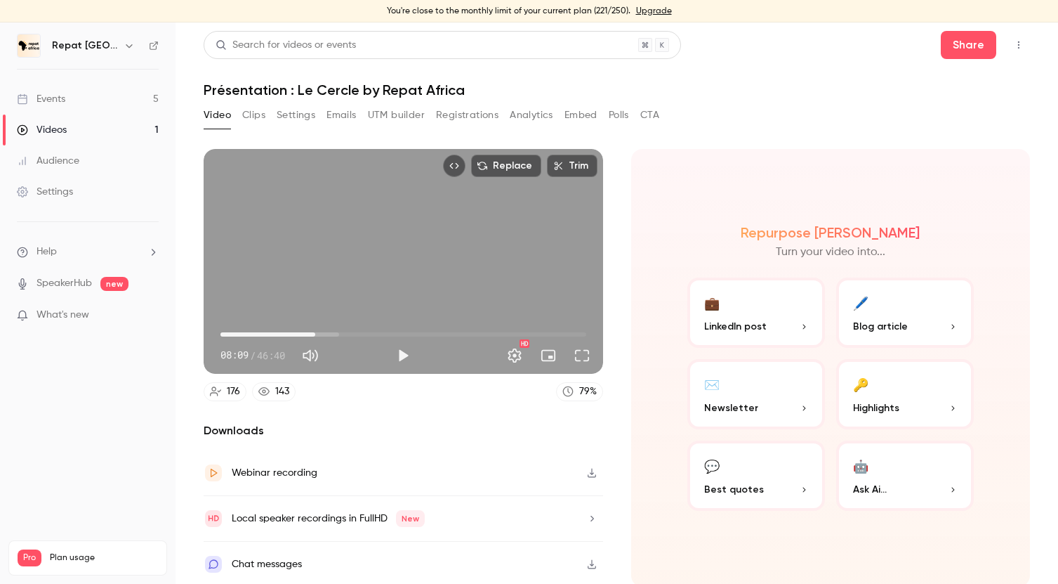
click at [315, 334] on span "12:06" at bounding box center [403, 334] width 366 height 22
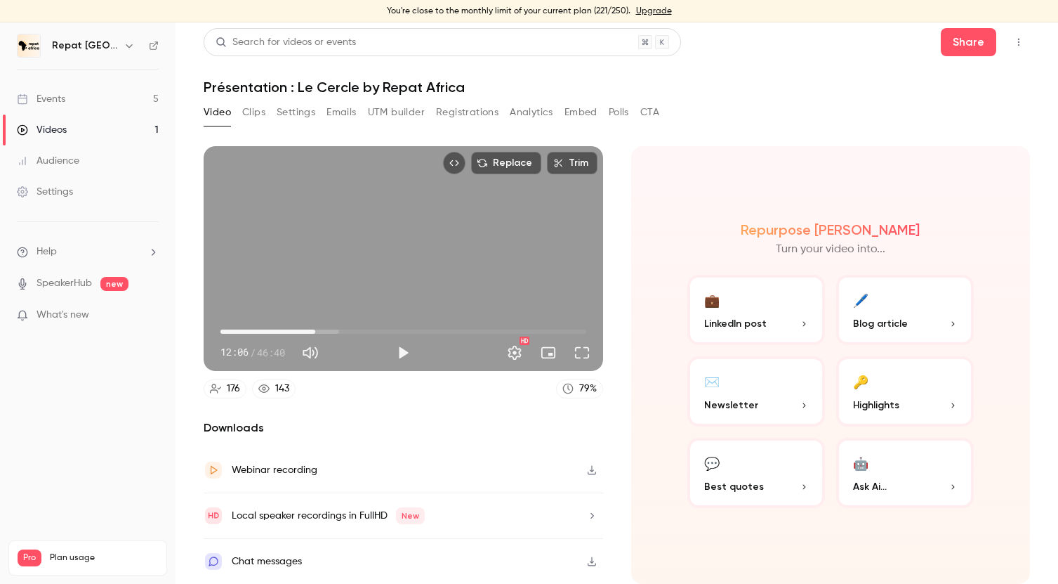
type input "***"
click at [276, 330] on span "12:06" at bounding box center [403, 331] width 366 height 22
click at [77, 96] on link "Events 5" at bounding box center [88, 99] width 176 height 31
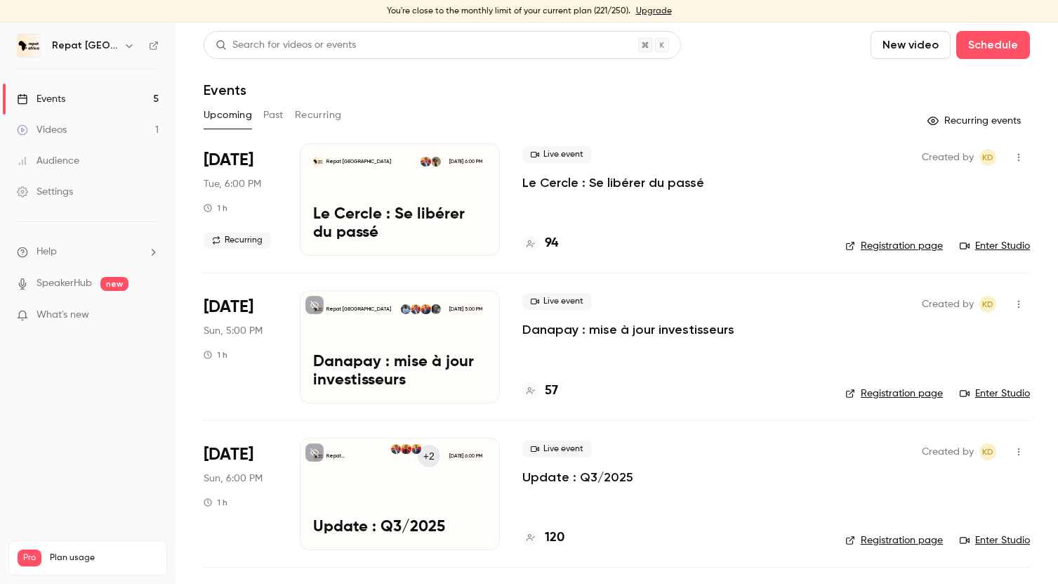
click at [997, 249] on link "Enter Studio" at bounding box center [995, 246] width 70 height 14
